Goal: Navigation & Orientation: Find specific page/section

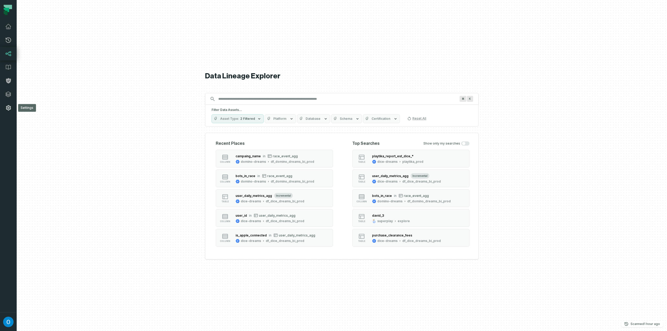
click at [7, 108] on icon at bounding box center [8, 108] width 6 height 6
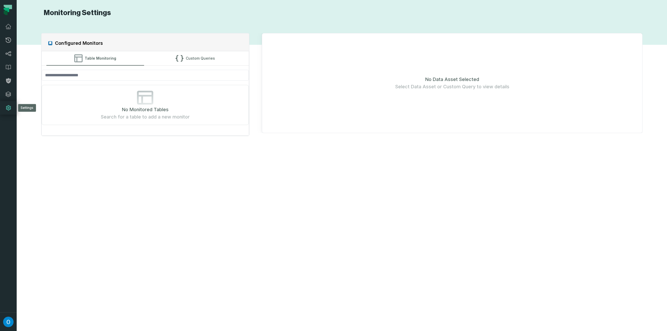
click at [8, 107] on icon at bounding box center [8, 107] width 5 height 5
click at [8, 325] on img "button" at bounding box center [8, 322] width 10 height 10
click at [18, 52] on section "Monitoring Settings Configured Monitors Table Monitoring Custom Queries No Moni…" at bounding box center [342, 165] width 650 height 331
click at [8, 27] on icon at bounding box center [8, 26] width 5 height 5
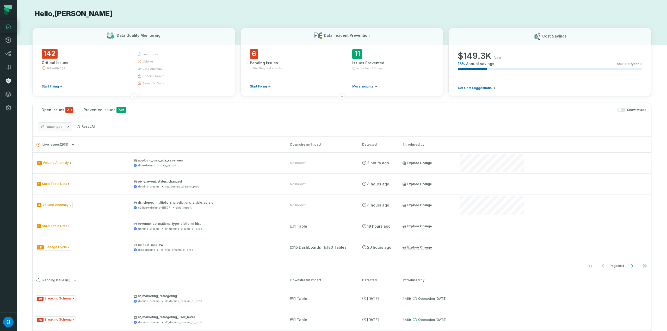
click at [9, 83] on icon at bounding box center [8, 80] width 5 height 5
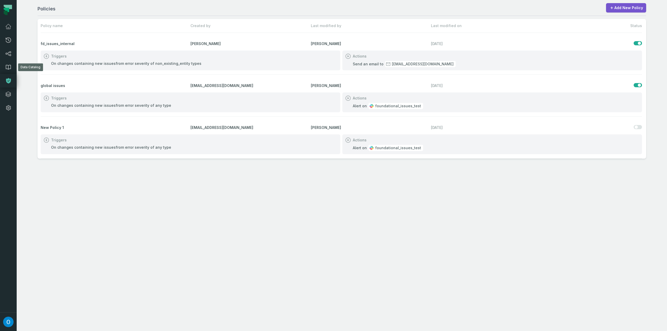
click at [11, 66] on icon at bounding box center [8, 67] width 6 height 6
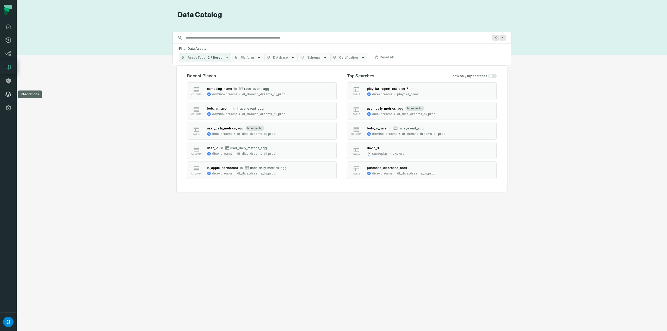
click at [8, 92] on icon at bounding box center [8, 94] width 5 height 5
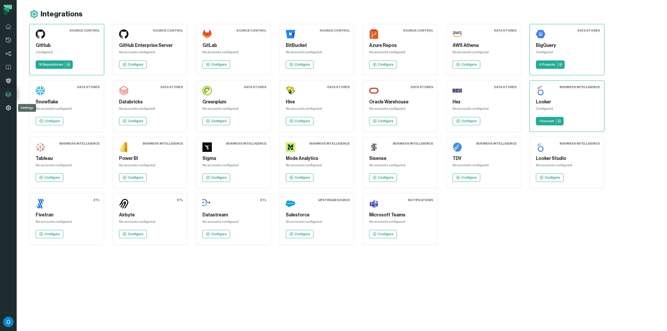
click at [7, 111] on link "Settings" at bounding box center [8, 108] width 17 height 14
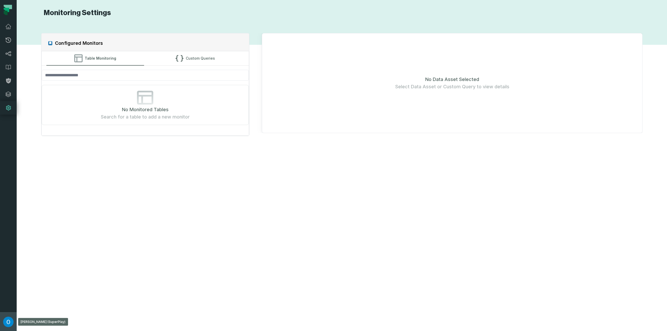
click at [10, 317] on img "button" at bounding box center [8, 322] width 10 height 10
click at [32, 273] on button "Settings" at bounding box center [42, 274] width 82 height 10
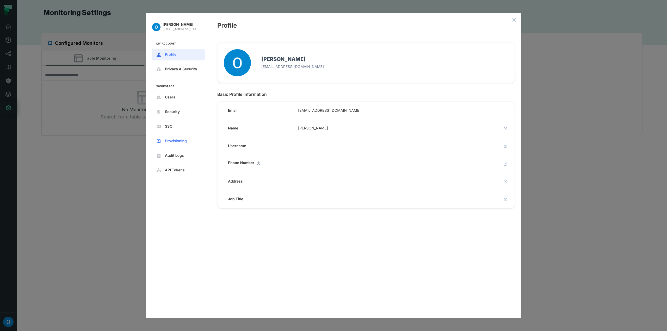
click at [169, 142] on span "Provisioning" at bounding box center [182, 141] width 35 height 4
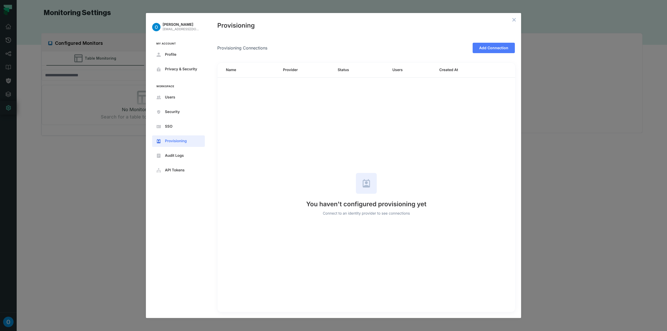
click at [174, 162] on nav "[PERSON_NAME] [PERSON_NAME][EMAIL_ADDRESS][DOMAIN_NAME] My Account Profile Priv…" at bounding box center [178, 98] width 65 height 171
click at [175, 157] on span "Audit Logs" at bounding box center [182, 156] width 35 height 4
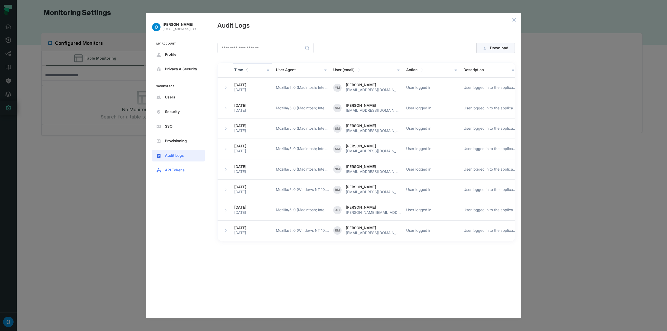
click at [180, 166] on button "API Tokens" at bounding box center [178, 170] width 53 height 11
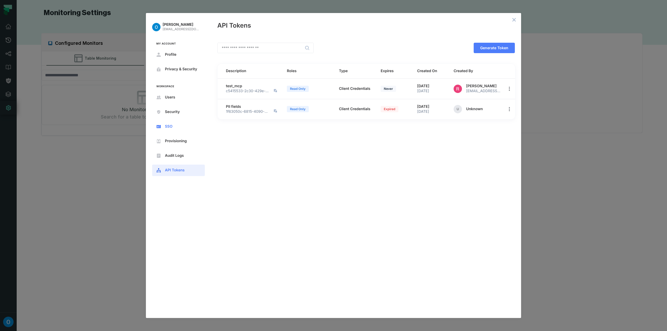
click at [178, 124] on span "SSO" at bounding box center [182, 126] width 35 height 4
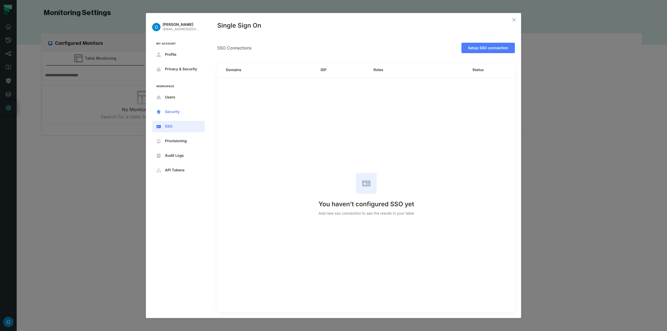
click at [182, 113] on span "Security" at bounding box center [182, 112] width 35 height 4
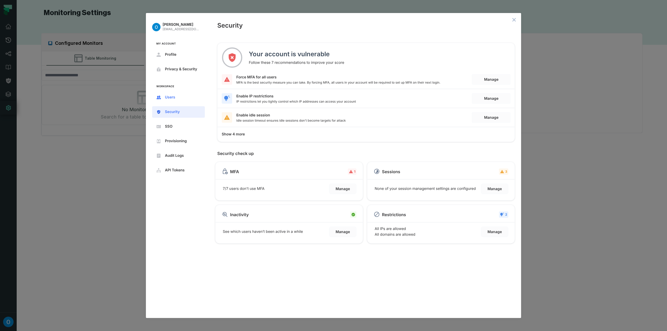
click at [176, 99] on span "Users" at bounding box center [182, 97] width 35 height 4
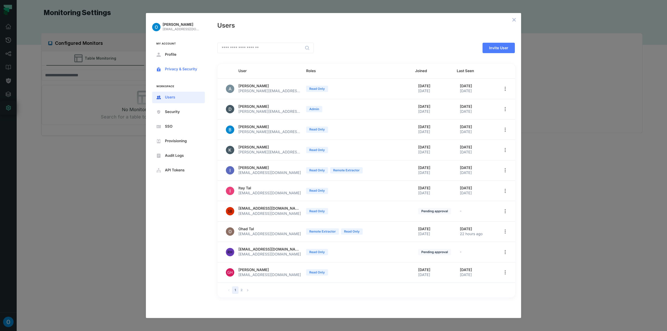
click at [177, 68] on span "Privacy & Security" at bounding box center [182, 69] width 35 height 4
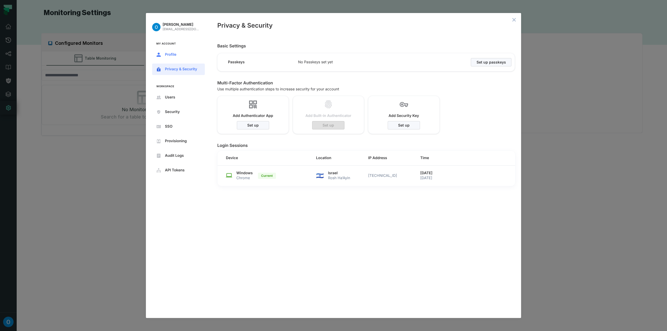
click at [174, 58] on button "Profile" at bounding box center [178, 54] width 53 height 11
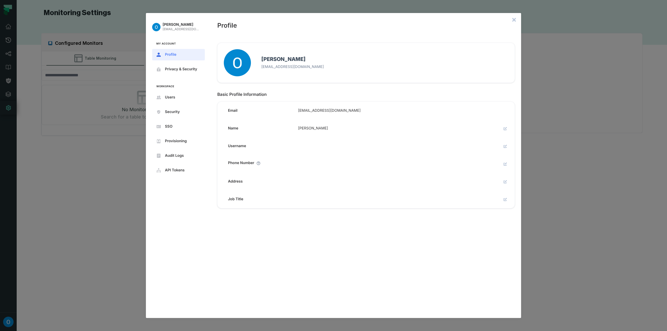
click at [512, 20] on icon "close admin-box" at bounding box center [514, 20] width 4 height 4
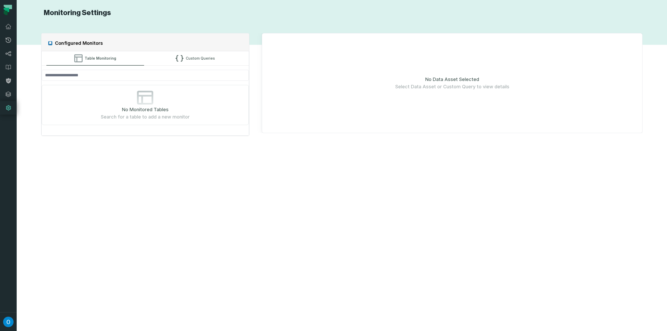
click at [7, 8] on icon at bounding box center [8, 7] width 8 height 4
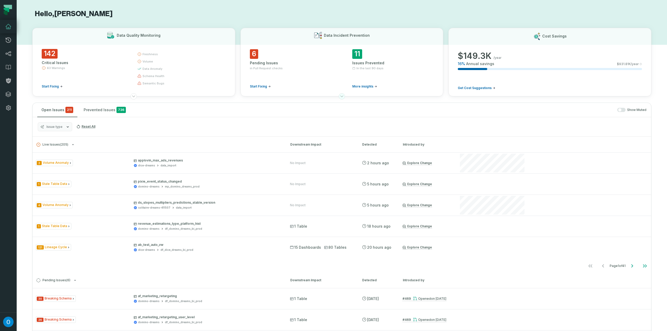
click at [342, 96] on icon at bounding box center [342, 96] width 4 height 4
